Goal: Obtain resource: Obtain resource

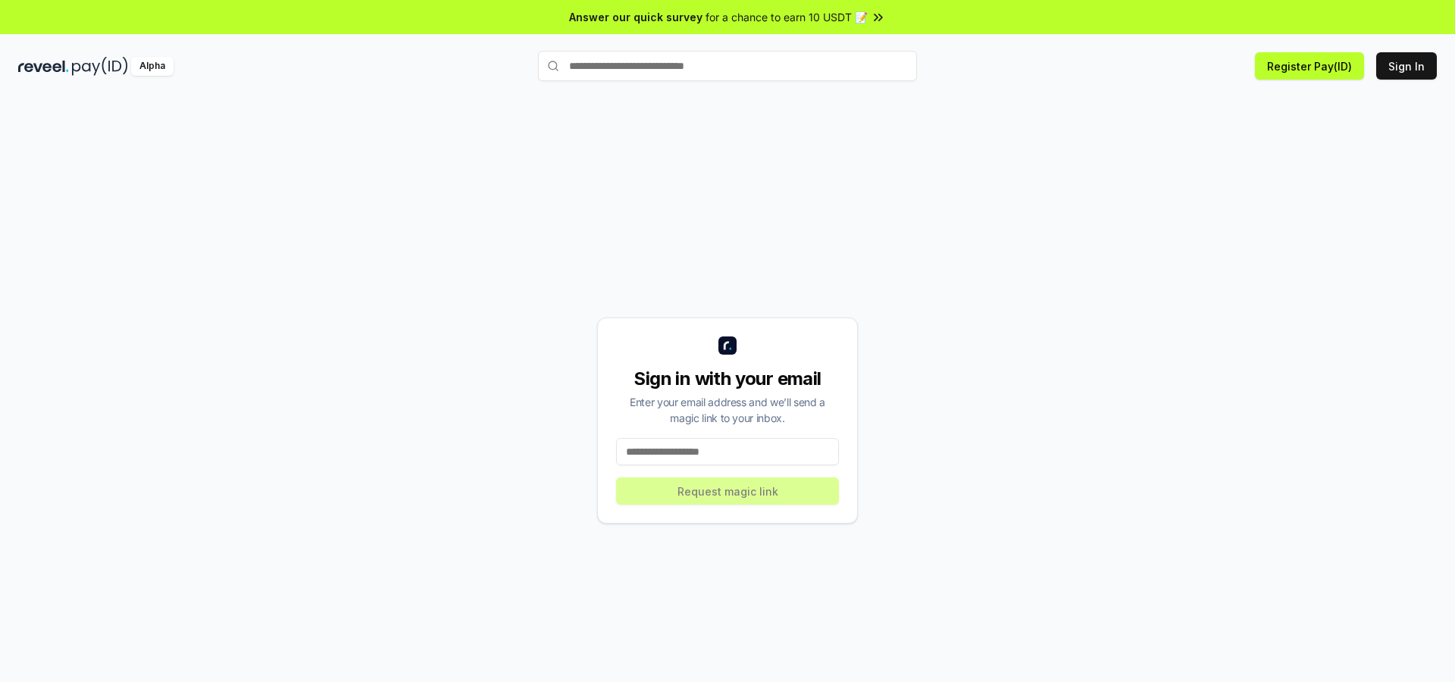
click at [641, 457] on input at bounding box center [727, 451] width 223 height 27
type input "**********"
click at [699, 501] on button "Request magic link" at bounding box center [727, 490] width 223 height 27
